Goal: Transaction & Acquisition: Subscribe to service/newsletter

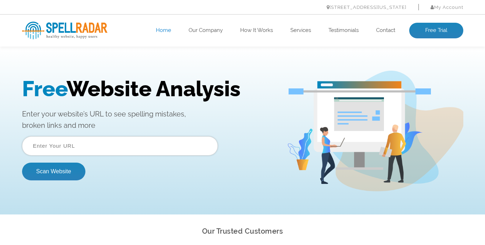
scroll to position [3, 0]
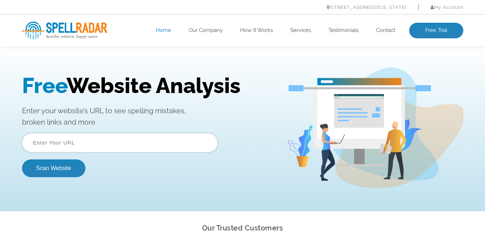
click at [112, 143] on input "text" at bounding box center [120, 142] width 196 height 19
click at [32, 144] on input "becomestudios.com" at bounding box center [120, 142] width 196 height 19
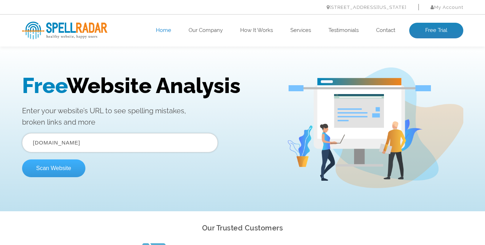
type input "www.becomestudios.com"
click at [63, 171] on button "Scan Website" at bounding box center [53, 169] width 63 height 18
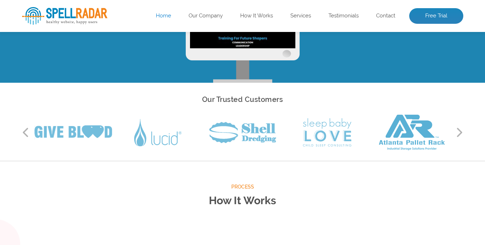
scroll to position [0, 0]
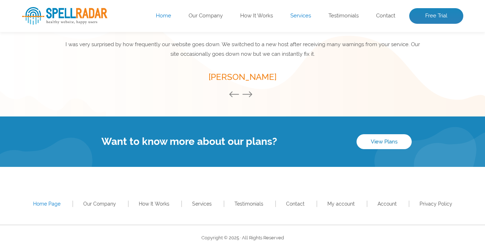
scroll to position [1036, 0]
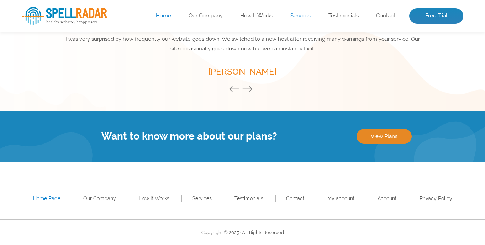
click at [392, 137] on link "View Plans" at bounding box center [383, 136] width 55 height 15
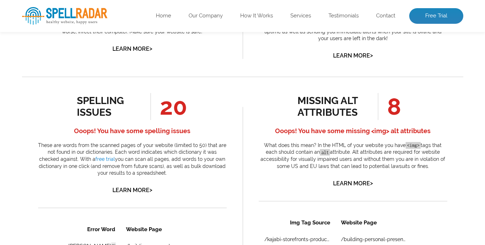
scroll to position [337, 0]
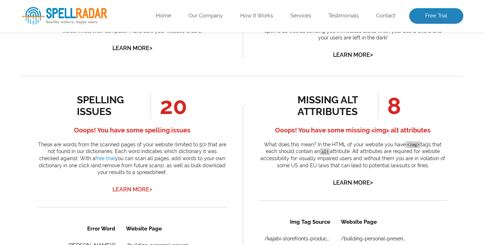
click at [137, 188] on link "Learn More >" at bounding box center [132, 189] width 40 height 7
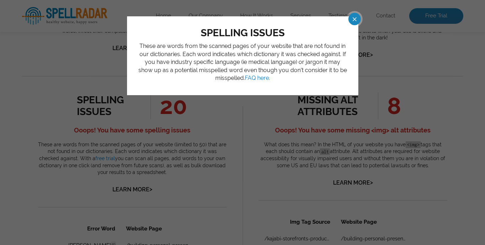
click at [218, 181] on div "spelling issues These are words from the scanned pages of your website that are…" at bounding box center [242, 122] width 485 height 245
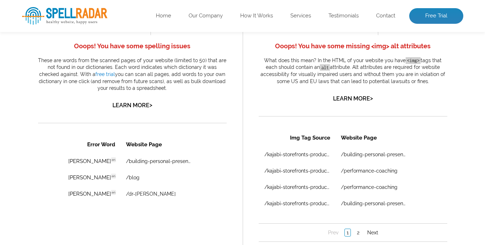
scroll to position [470, 0]
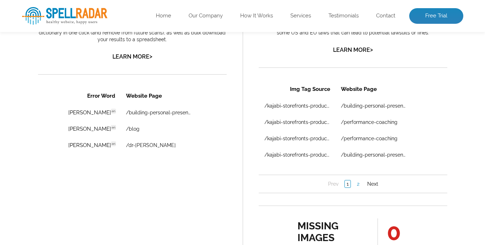
click at [358, 184] on link "2" at bounding box center [358, 183] width 6 height 7
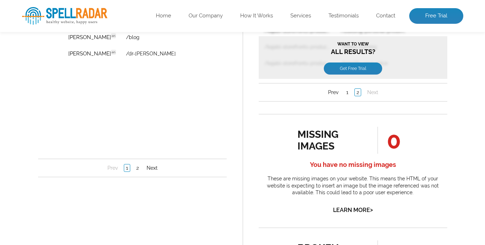
scroll to position [546, 0]
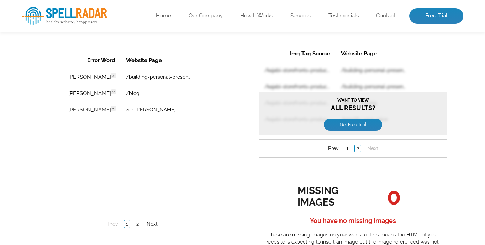
click at [376, 191] on li "0" at bounding box center [384, 196] width 47 height 27
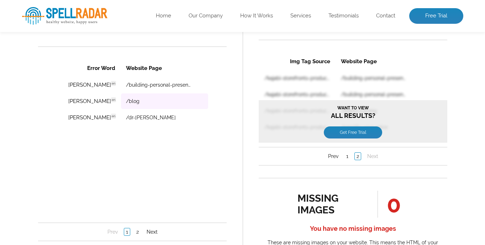
scroll to position [501, 0]
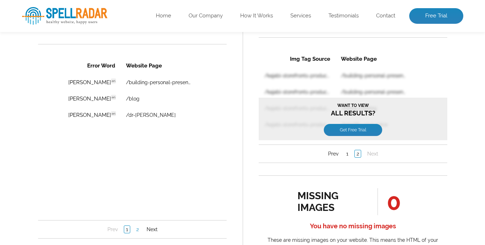
click at [136, 230] on link "2" at bounding box center [137, 229] width 6 height 7
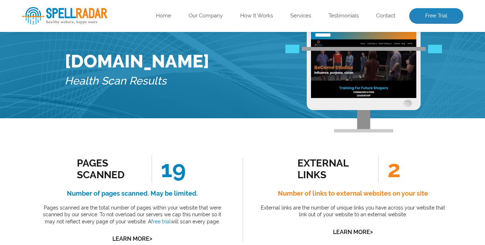
scroll to position [0, 0]
